Goal: Navigation & Orientation: Go to known website

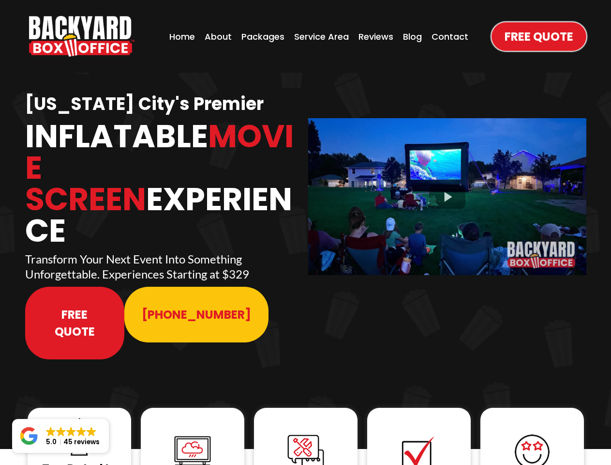
click at [82, 36] on img "https://www.backyardboxoffice.com" at bounding box center [81, 36] width 105 height 41
click at [447, 190] on div at bounding box center [447, 196] width 278 height 156
click at [79, 417] on img at bounding box center [79, 436] width 39 height 39
click at [193, 432] on img at bounding box center [192, 451] width 39 height 39
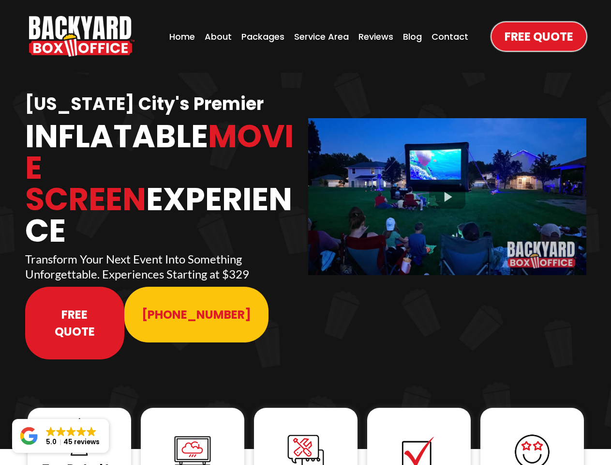
click at [193, 432] on img at bounding box center [192, 451] width 39 height 39
click at [306, 433] on img at bounding box center [305, 452] width 39 height 39
click at [419, 433] on img at bounding box center [419, 452] width 39 height 39
